Goal: Connect with others: Connect with other users

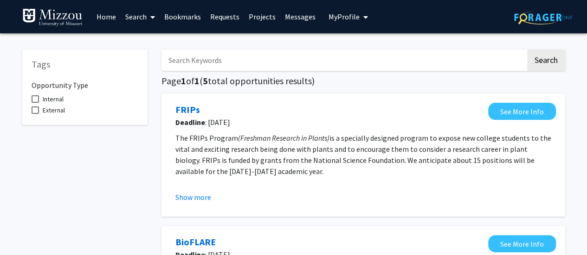
click at [261, 16] on link "Projects" at bounding box center [262, 16] width 36 height 32
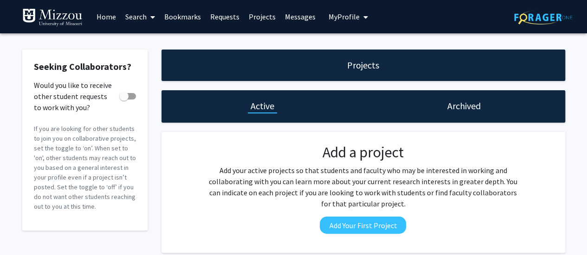
click at [148, 13] on span at bounding box center [151, 17] width 8 height 32
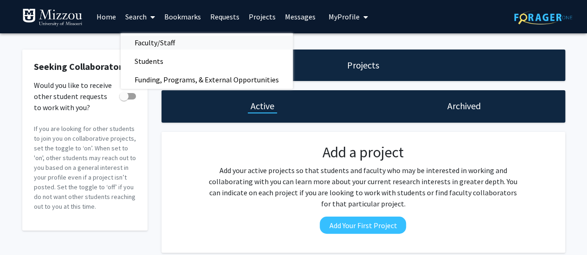
click at [154, 45] on span "Faculty/Staff" at bounding box center [155, 42] width 68 height 19
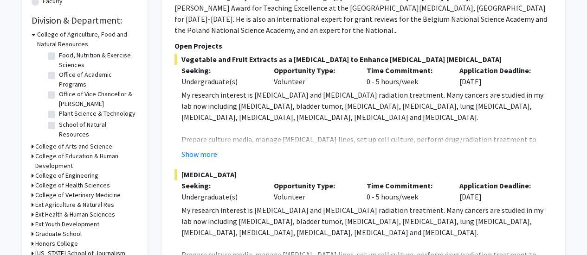
scroll to position [274, 0]
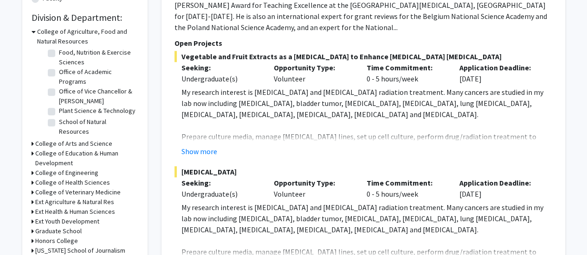
click at [29, 31] on div "Refine By Collaboration Status: Collaboration Status All Faculty/Staff Collabor…" at bounding box center [84, 59] width 125 height 567
click at [49, 31] on h3 "College of Agriculture, Food and Natural Resources" at bounding box center [87, 36] width 101 height 19
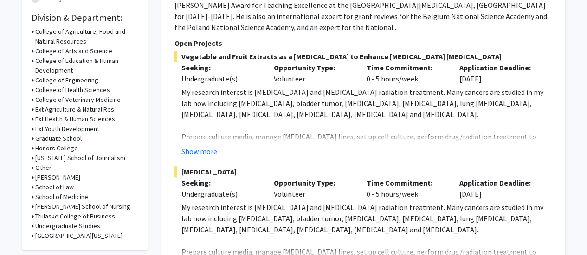
click at [42, 53] on h3 "College of Arts and Science" at bounding box center [73, 51] width 77 height 10
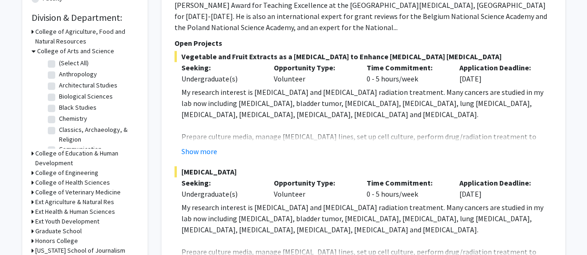
click at [55, 93] on fg-checkbox "Biological Sciences Biological Sciences" at bounding box center [92, 97] width 88 height 11
click at [59, 94] on label "Biological Sciences" at bounding box center [86, 97] width 54 height 10
click at [59, 94] on input "Biological Sciences" at bounding box center [62, 95] width 6 height 6
checkbox input "true"
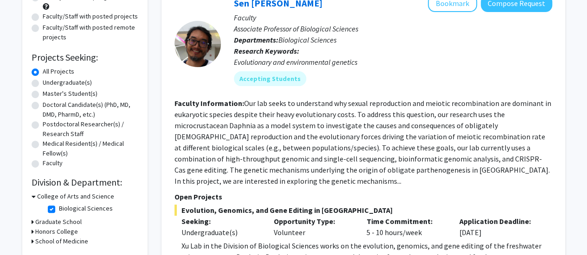
scroll to position [103, 0]
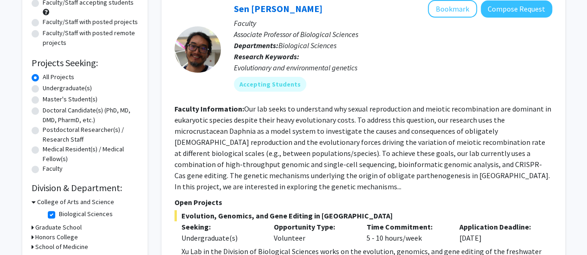
click at [71, 86] on label "Undergraduate(s)" at bounding box center [67, 88] width 49 height 10
click at [49, 86] on input "Undergraduate(s)" at bounding box center [46, 86] width 6 height 6
radio input "true"
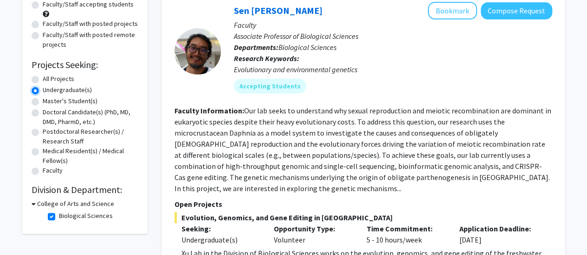
scroll to position [133, 0]
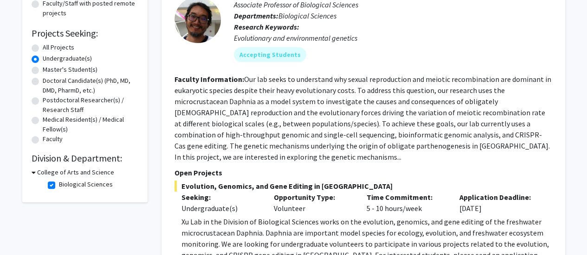
click at [91, 171] on h3 "College of Arts and Science" at bounding box center [75, 173] width 77 height 10
click at [91, 171] on h3 "College of Arts and Science" at bounding box center [73, 173] width 77 height 10
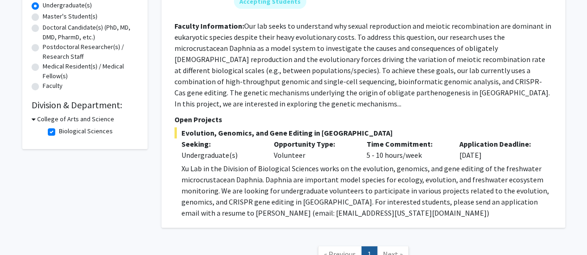
scroll to position [185, 0]
click at [59, 130] on label "Biological Sciences" at bounding box center [86, 132] width 54 height 10
click at [59, 130] on input "Biological Sciences" at bounding box center [62, 130] width 6 height 6
checkbox input "false"
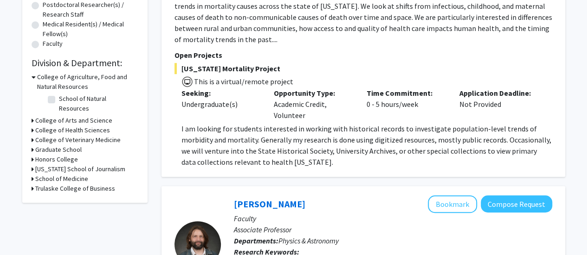
scroll to position [229, 0]
click at [48, 174] on h3 "School of Medicine" at bounding box center [61, 179] width 53 height 10
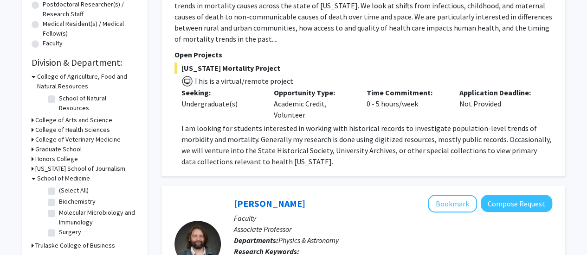
scroll to position [313, 0]
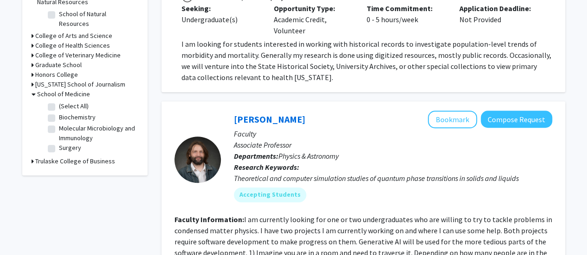
click at [69, 102] on label "(Select All)" at bounding box center [74, 107] width 30 height 10
click at [65, 102] on input "(Select All)" at bounding box center [62, 105] width 6 height 6
checkbox input "true"
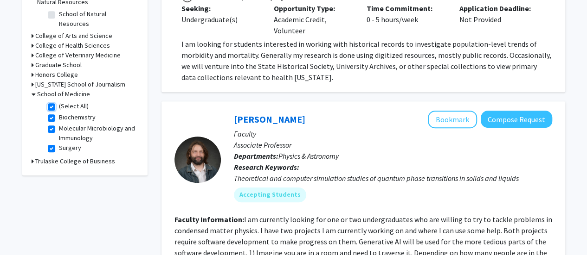
checkbox input "true"
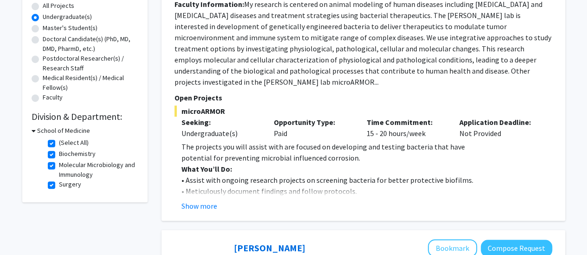
scroll to position [175, 0]
click at [196, 204] on button "Show more" at bounding box center [199, 205] width 36 height 11
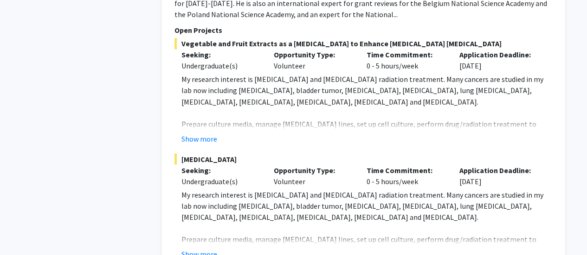
scroll to position [776, 0]
click at [201, 133] on button "Show more" at bounding box center [199, 138] width 36 height 11
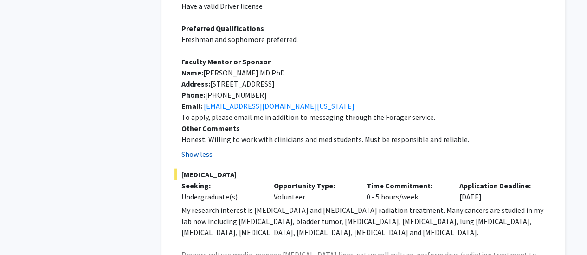
scroll to position [1003, 0]
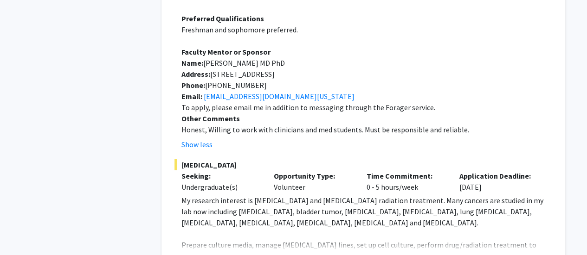
click at [194, 255] on button "Show more" at bounding box center [199, 260] width 36 height 11
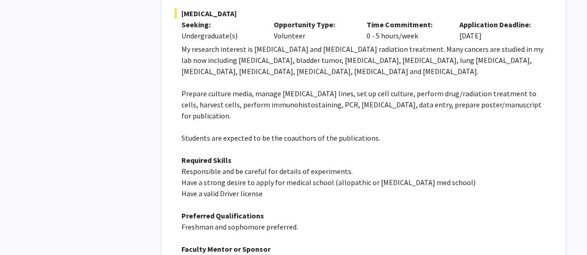
scroll to position [1155, 0]
click at [204, 178] on span "Have a strong desire to apply for medical school (allopathic or [MEDICAL_DATA] …" at bounding box center [328, 182] width 294 height 9
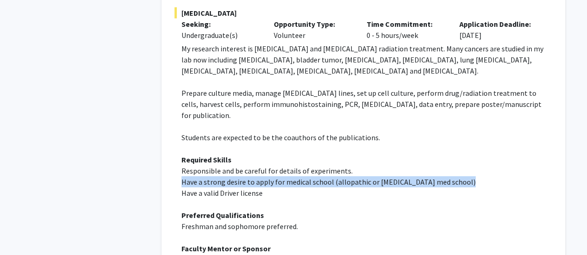
click at [204, 178] on span "Have a strong desire to apply for medical school (allopathic or [MEDICAL_DATA] …" at bounding box center [328, 182] width 294 height 9
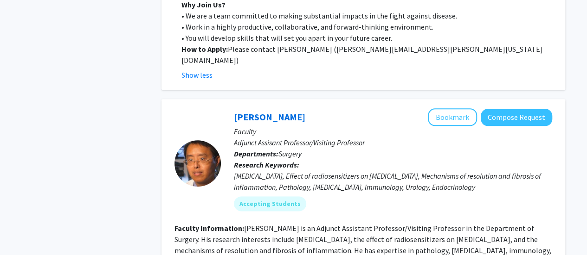
scroll to position [483, 0]
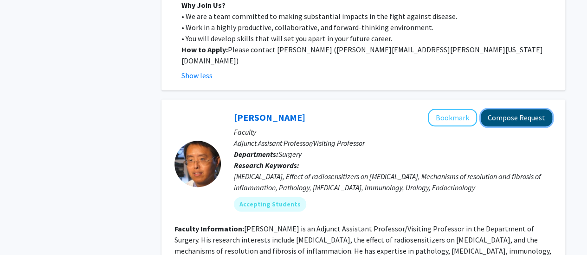
click at [516, 110] on button "Compose Request" at bounding box center [515, 117] width 71 height 17
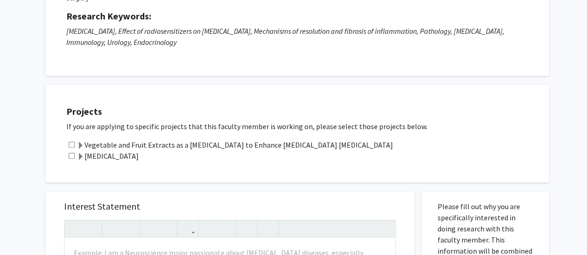
scroll to position [121, 0]
click at [121, 159] on label "[MEDICAL_DATA]" at bounding box center [108, 156] width 62 height 11
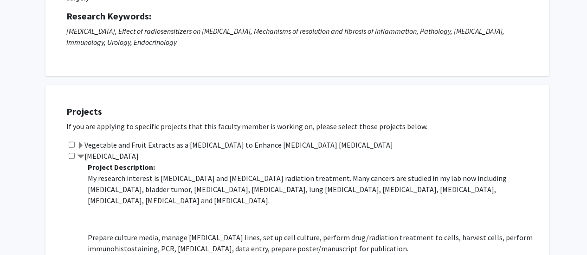
click at [70, 158] on input "checkbox" at bounding box center [72, 156] width 6 height 6
checkbox input "true"
click at [84, 154] on label "[MEDICAL_DATA]" at bounding box center [108, 156] width 62 height 11
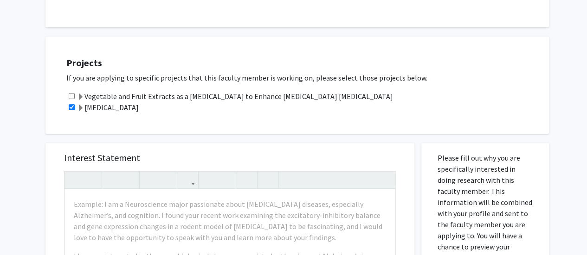
scroll to position [0, 0]
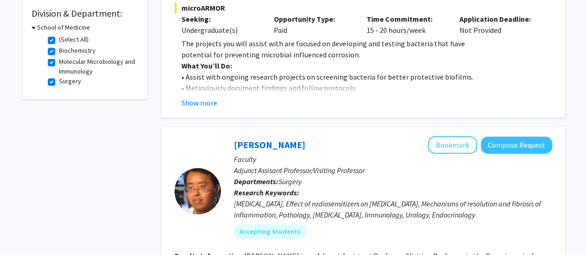
scroll to position [354, 0]
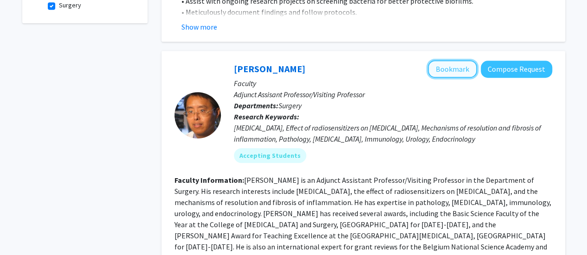
click at [442, 68] on button "Bookmark" at bounding box center [452, 69] width 49 height 18
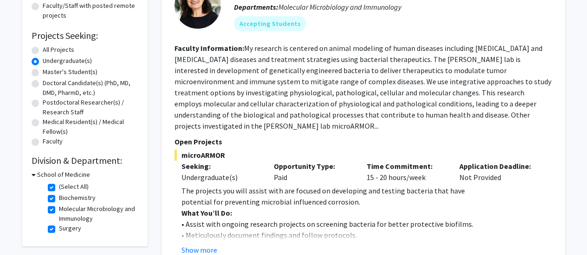
scroll to position [0, 0]
